Goal: Use online tool/utility: Use online tool/utility

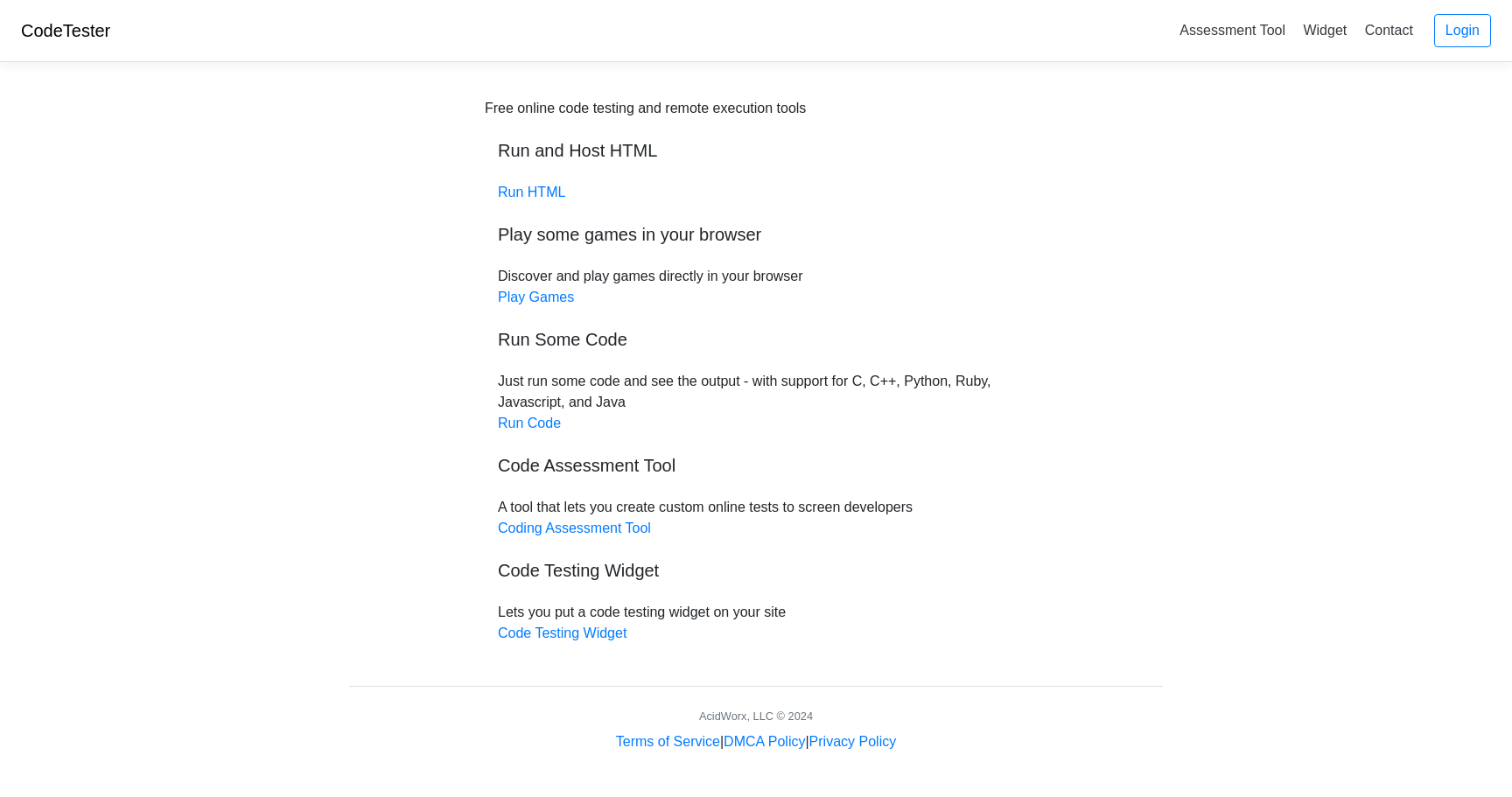
click at [551, 432] on div "Free online code testing and remote execution tools Run and Host HTML Run HTML …" at bounding box center [756, 370] width 543 height 546
click at [549, 423] on link "Run Code" at bounding box center [529, 423] width 63 height 15
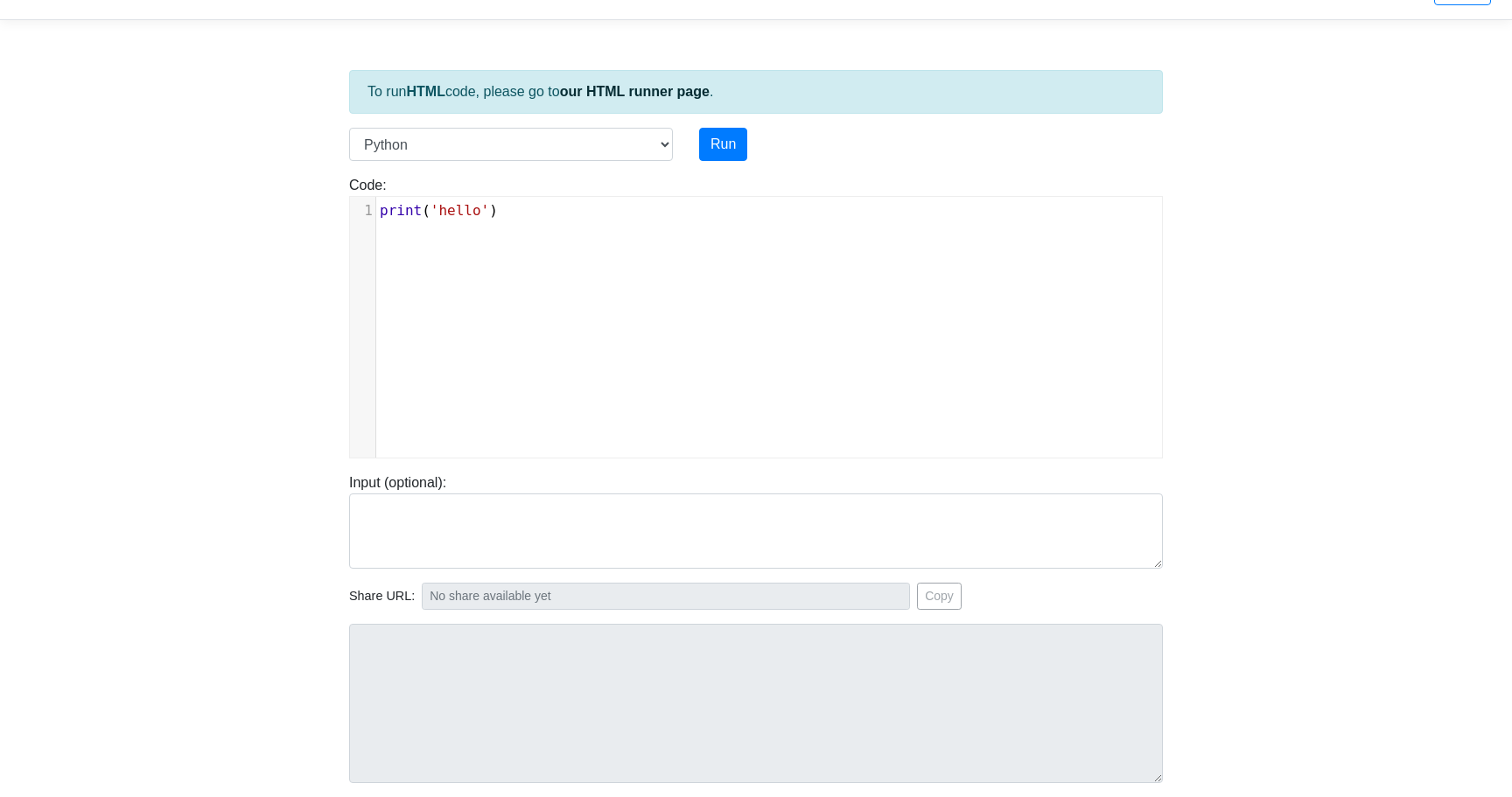
scroll to position [43, 0]
click at [520, 258] on div "xxxxxxxxxx 1 print ( 'hello' )" at bounding box center [769, 340] width 838 height 287
click at [459, 238] on div "xxxxxxxxxx 1 print ( 'hello' )" at bounding box center [769, 340] width 838 height 287
click at [620, 137] on select "C C++ Go Java Javascript Python Ruby" at bounding box center [511, 143] width 324 height 33
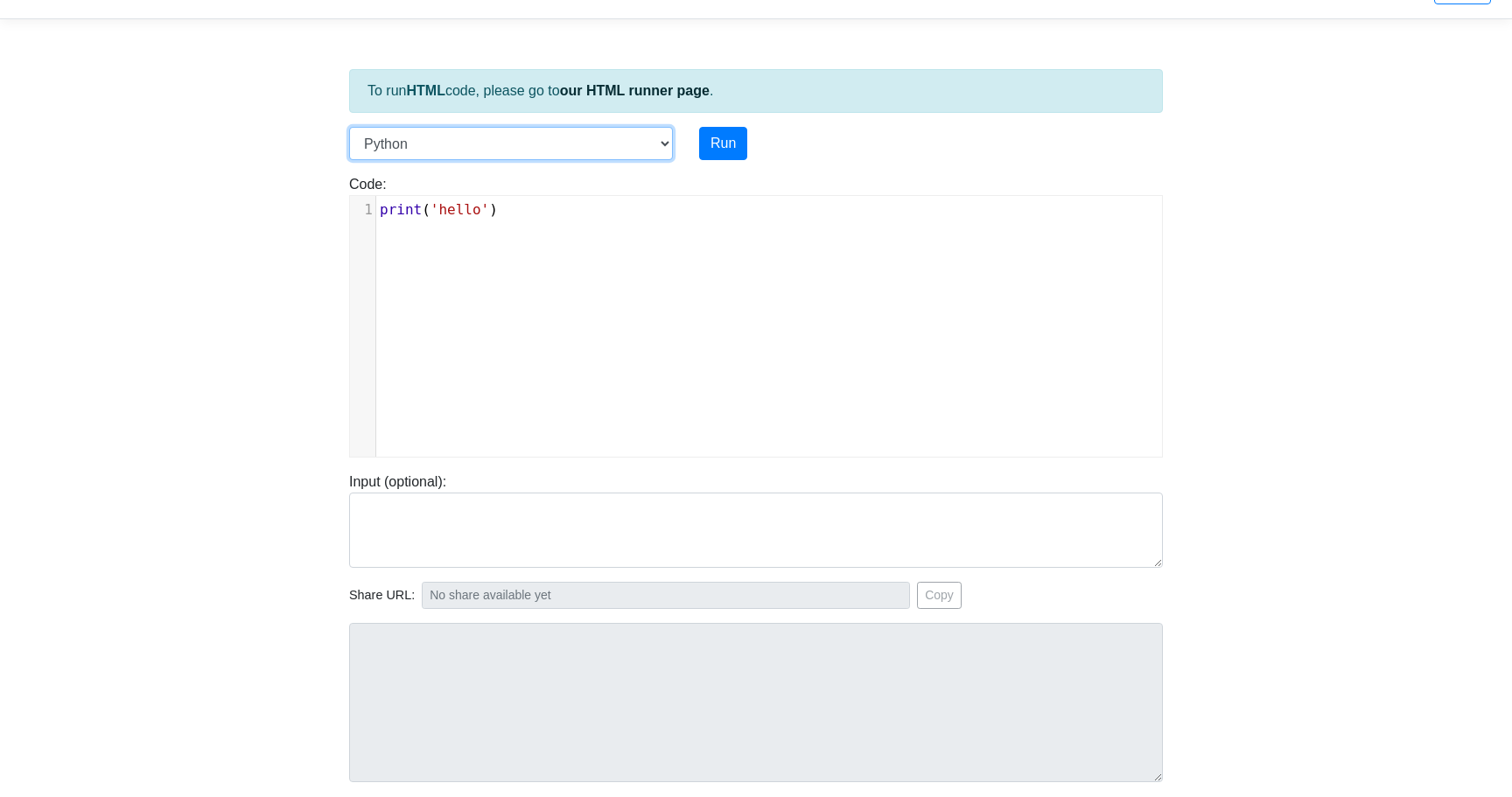
select select "c"
click at [349, 127] on select "C C++ Go Java Javascript Python Ruby" at bounding box center [511, 143] width 324 height 33
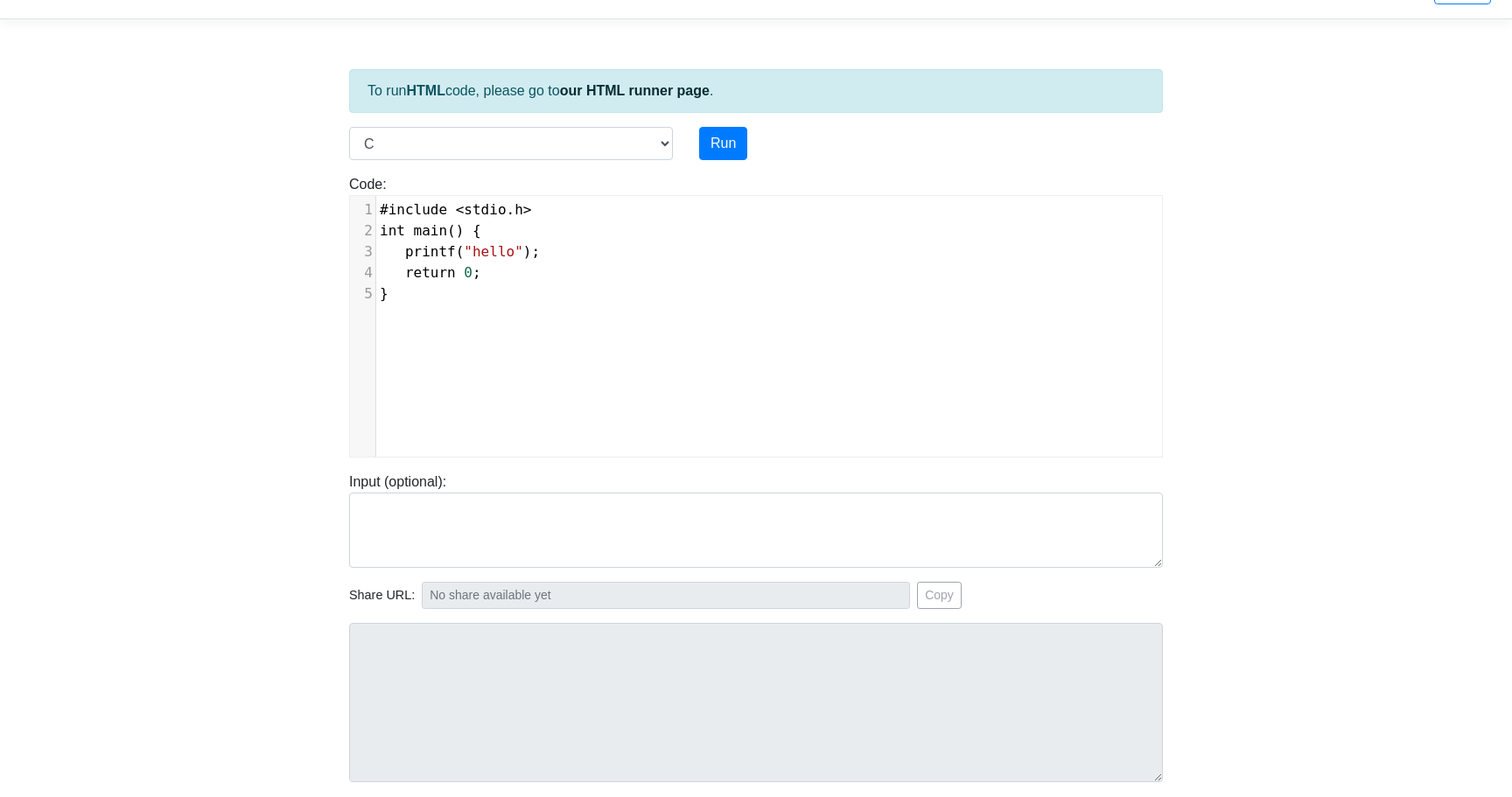
click at [522, 345] on div "xxxxxxxxxx 1 #include < stdio . h > 2 int main () { 3 printf ( "hello" ); 4 ret…" at bounding box center [769, 340] width 838 height 287
type textarea "#include <stdio.h> int main() { printf("hello"); return 0; }"
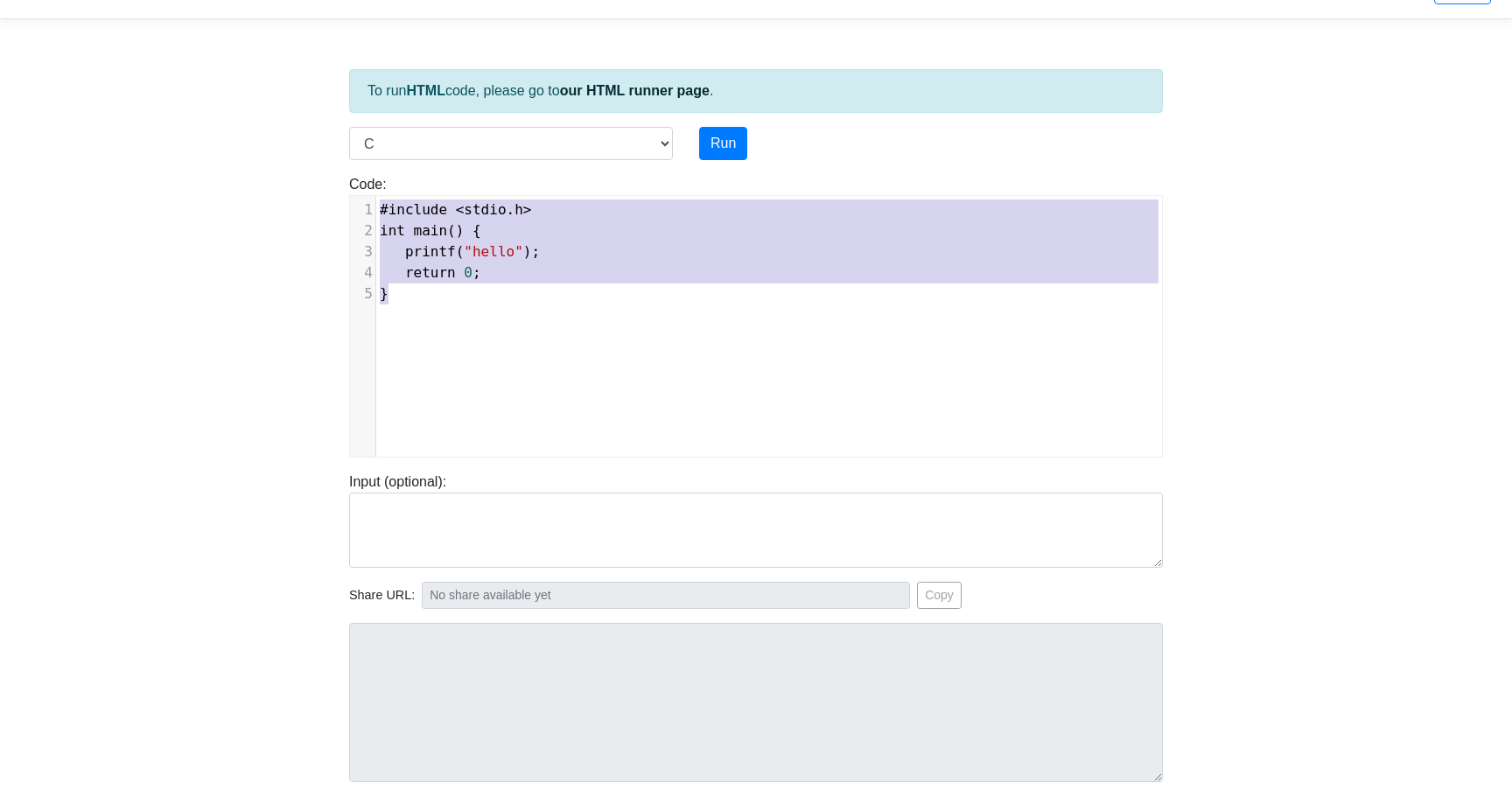
drag, startPoint x: 540, startPoint y: 310, endPoint x: 374, endPoint y: 254, distance: 175.2
click at [357, 200] on div "x 1 #include < stdio . h > 2 int main () { 3 printf ( "hello" ); 4 return 0 ; 5…" at bounding box center [769, 340] width 838 height 287
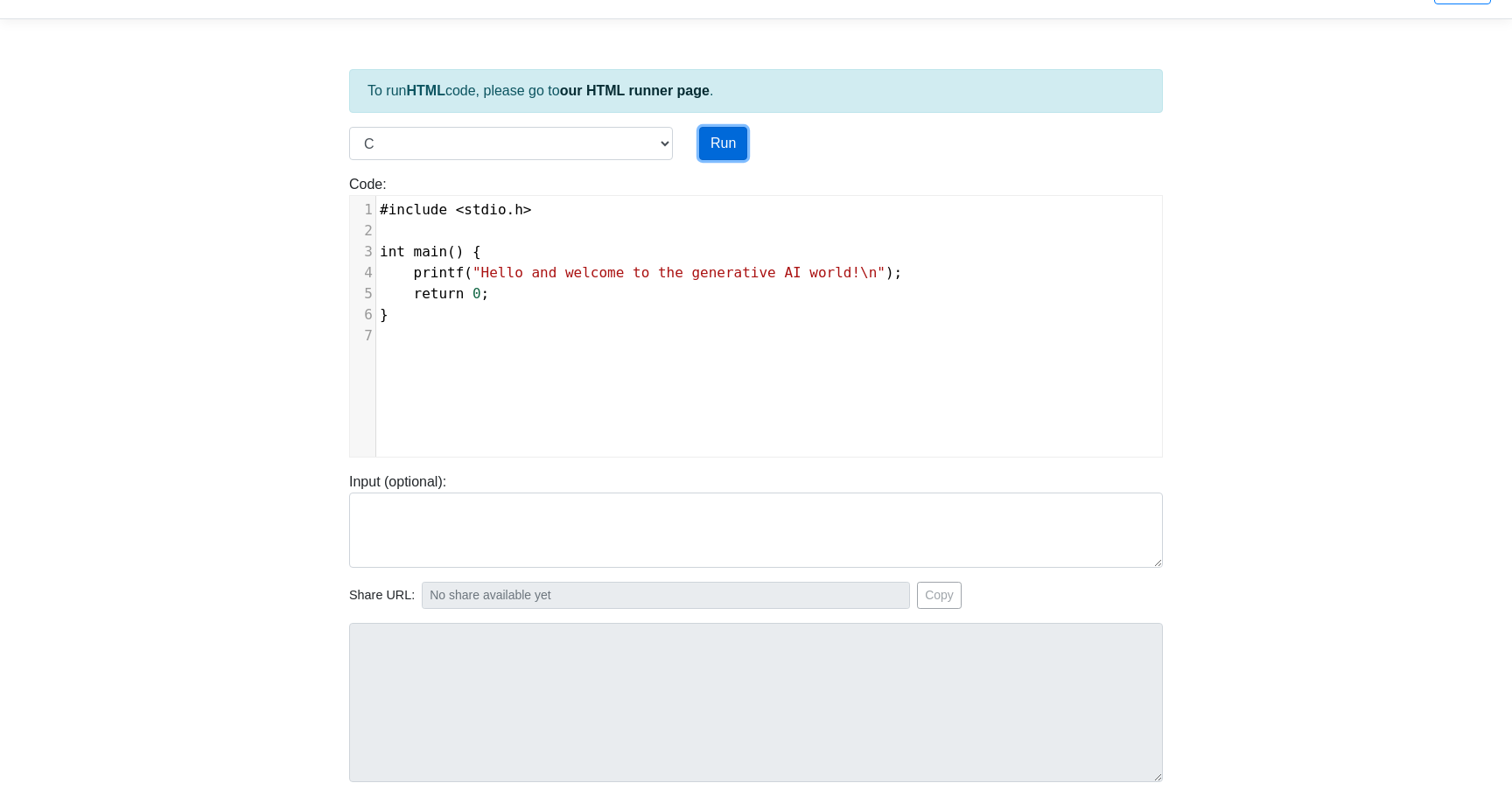
click at [720, 154] on button "Run" at bounding box center [723, 143] width 48 height 33
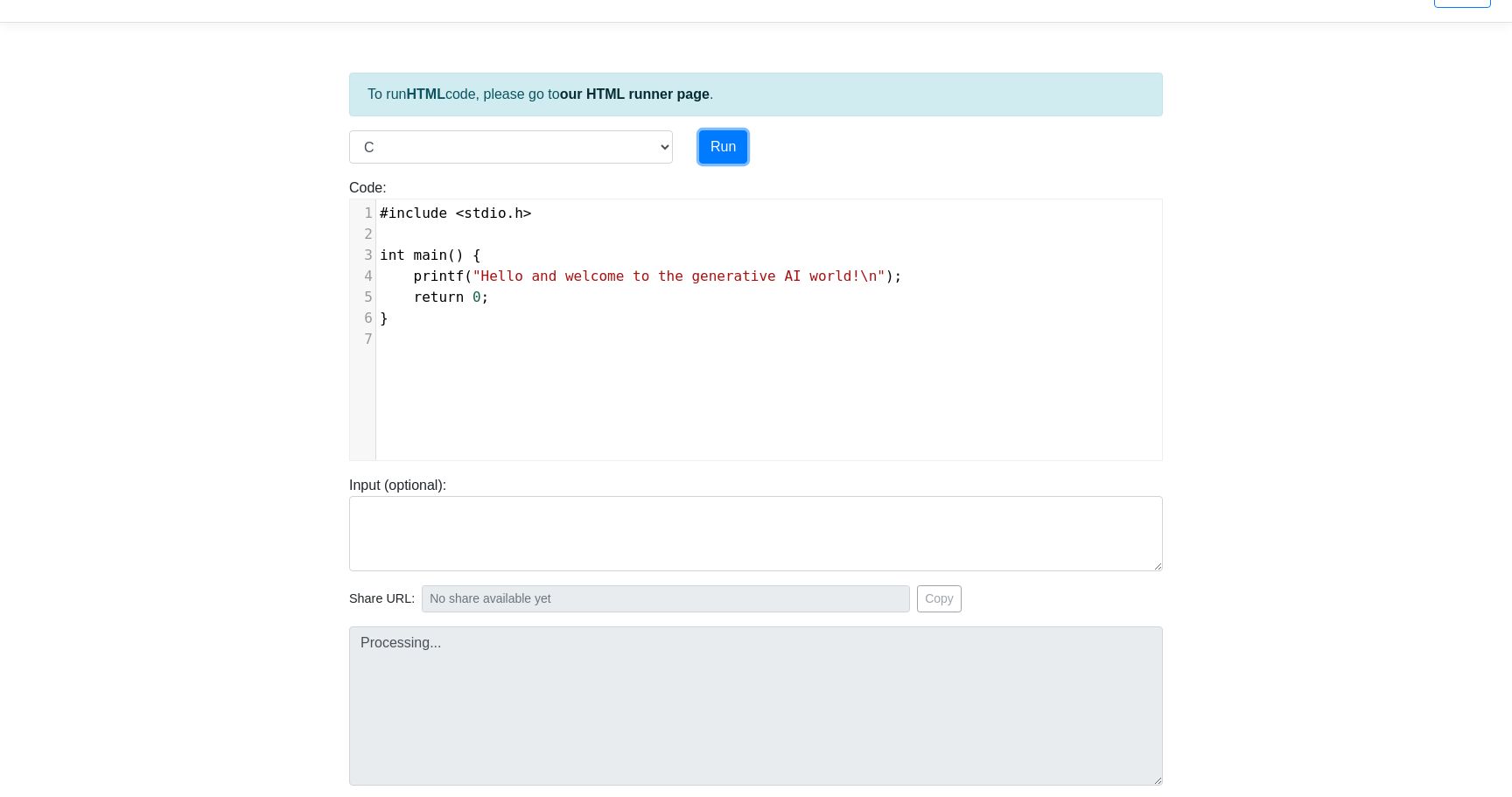
scroll to position [58, 0]
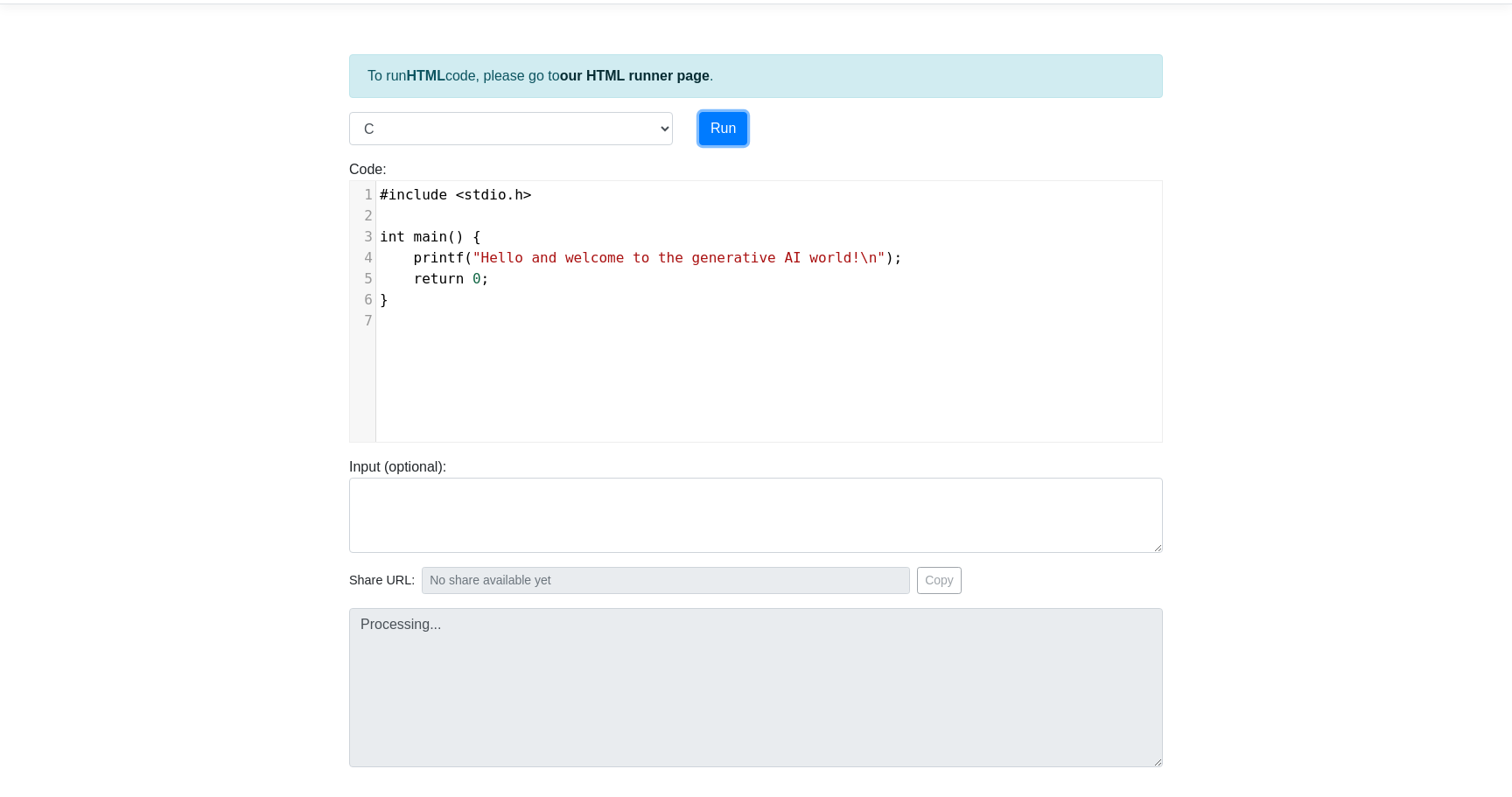
type input "[URL][DOMAIN_NAME]"
type textarea "Stdout: Hello and welcome to the generative AI world!"
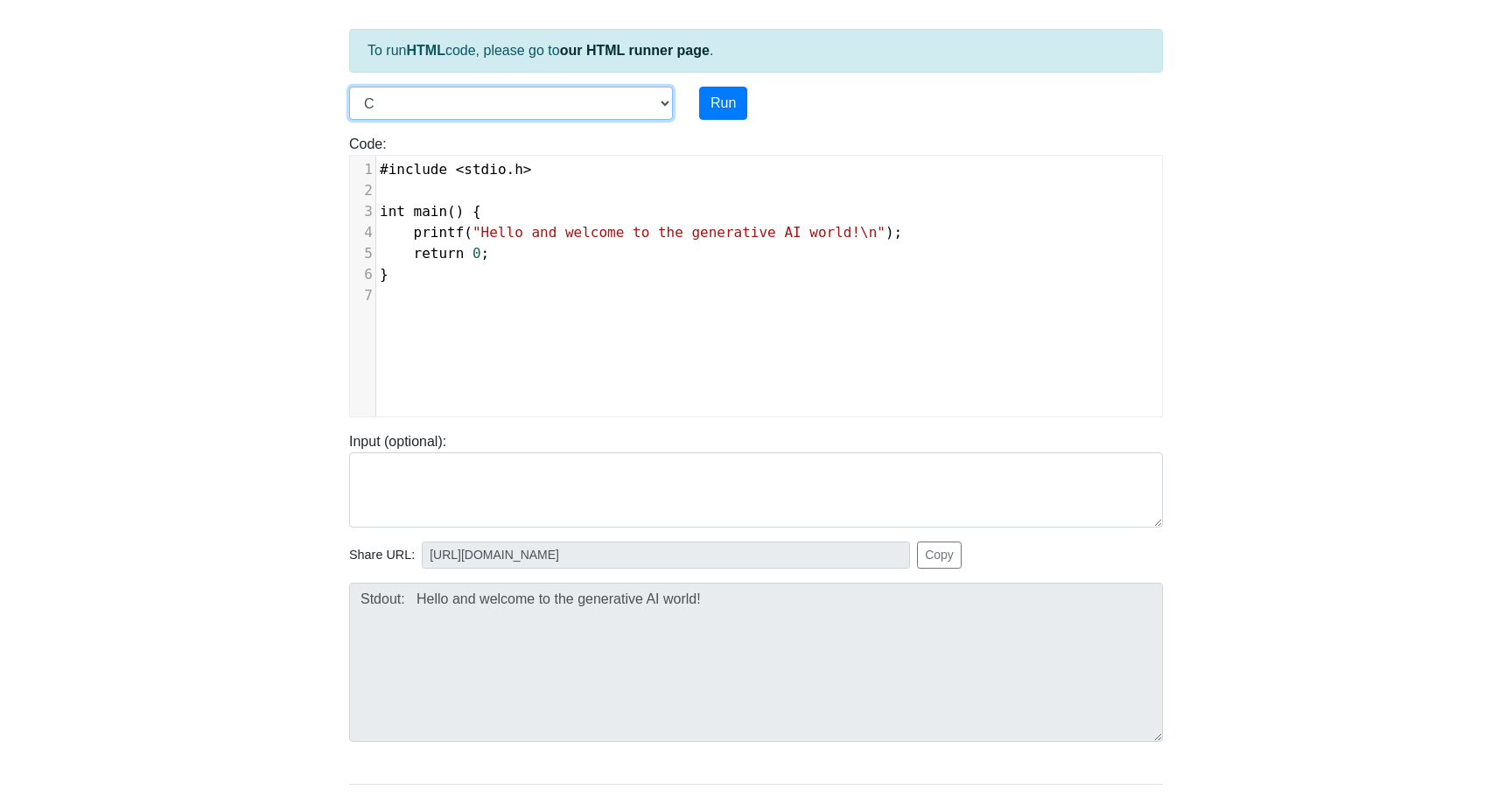
click at [557, 104] on select "C C++ Go Java Javascript Python Ruby" at bounding box center [511, 103] width 324 height 33
select select "python"
click at [349, 87] on select "C C++ Go Java Javascript Python Ruby" at bounding box center [511, 103] width 324 height 33
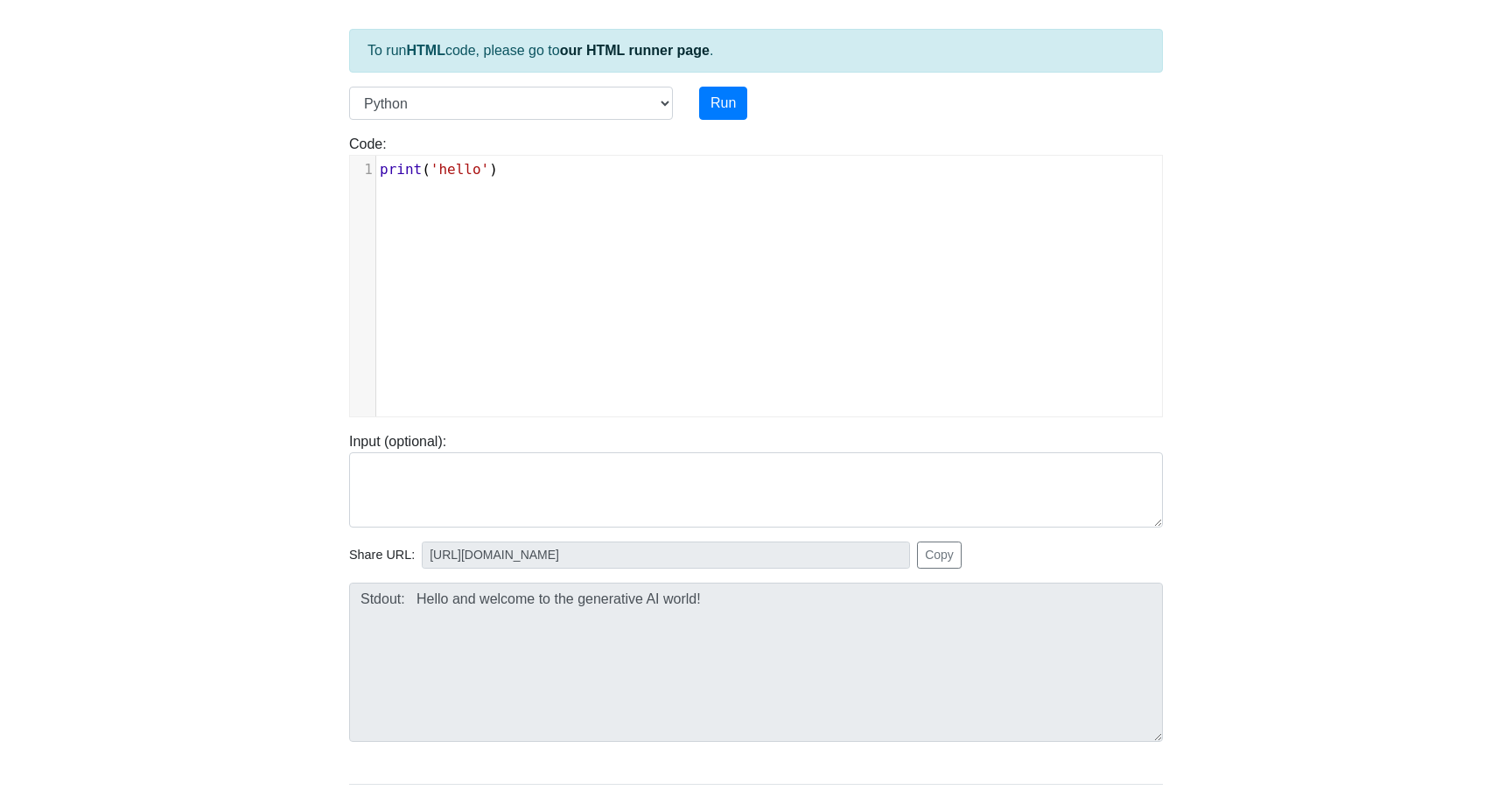
scroll to position [7, 0]
type textarea "print('hello')"
drag, startPoint x: 474, startPoint y: 179, endPoint x: 551, endPoint y: 265, distance: 115.4
click at [313, 141] on body "CodeTester Assessment Tool Widget Contact Login To run HTML code, please go to …" at bounding box center [756, 384] width 1512 height 934
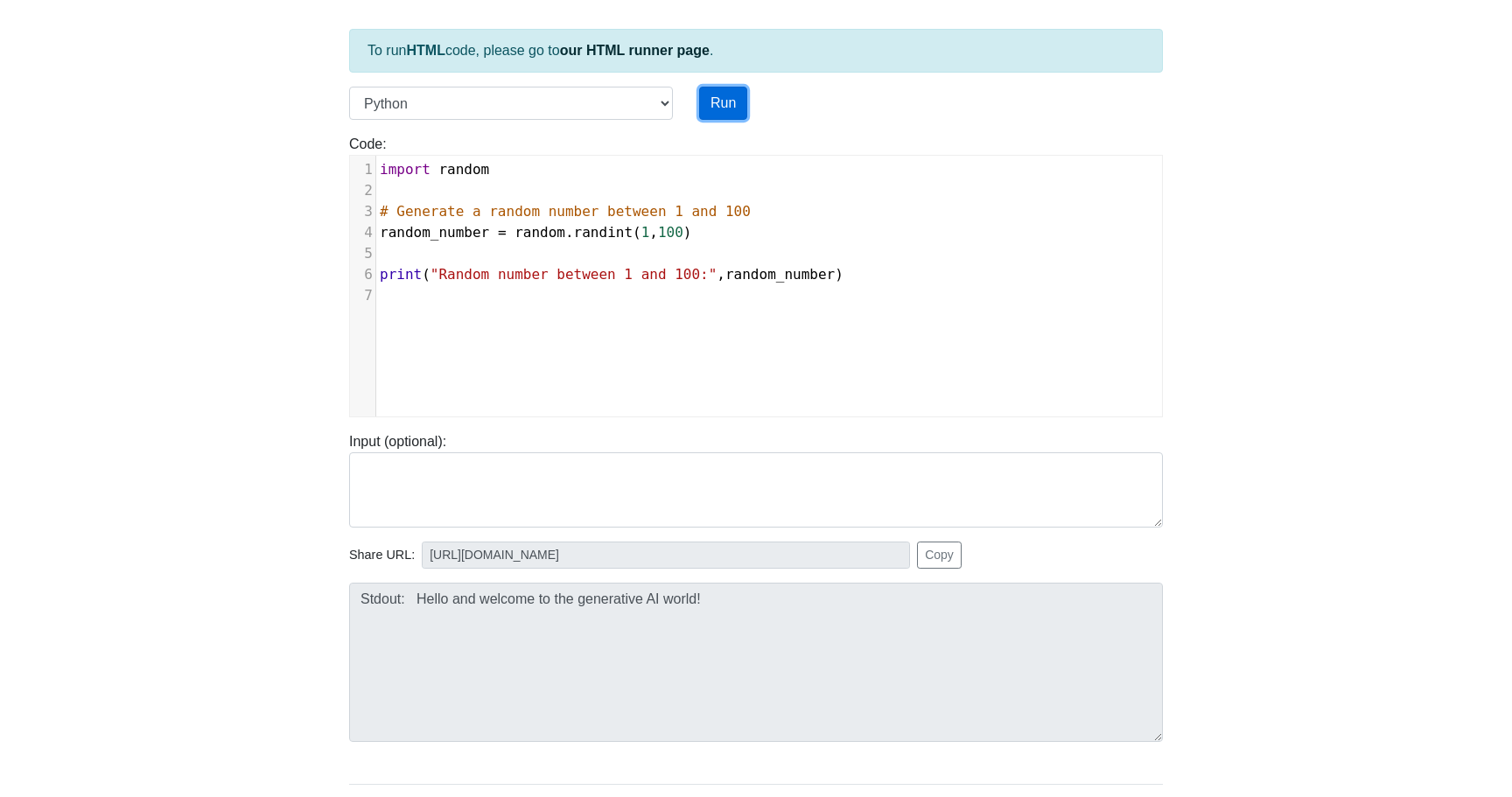
drag, startPoint x: 723, startPoint y: 114, endPoint x: 773, endPoint y: 224, distance: 120.8
click at [723, 114] on button "Run" at bounding box center [723, 103] width 48 height 33
type input "[URL][DOMAIN_NAME]"
type textarea "Stdout: Random number between 1 and 100: 27"
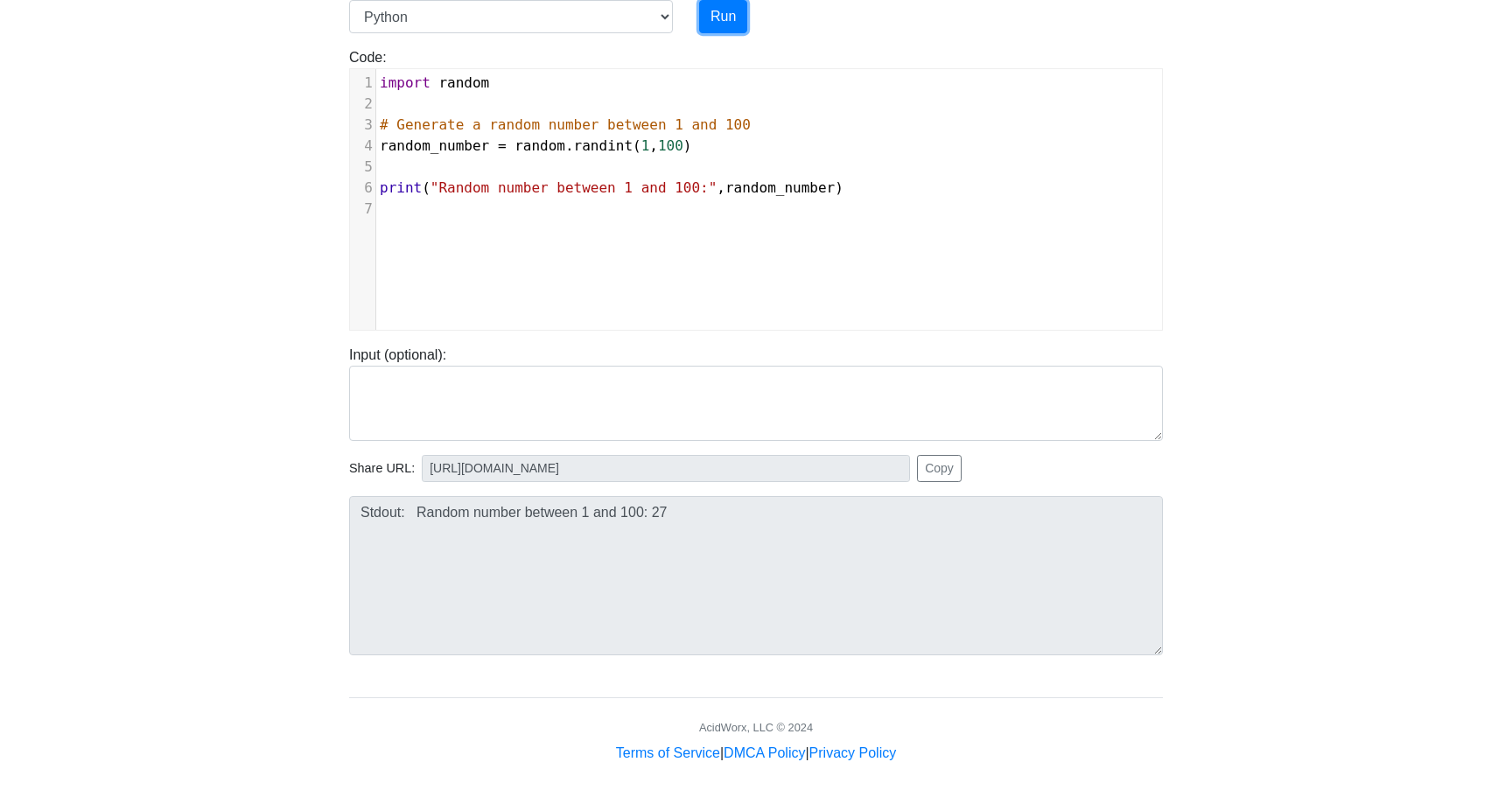
scroll to position [179, 0]
